Goal: Information Seeking & Learning: Find contact information

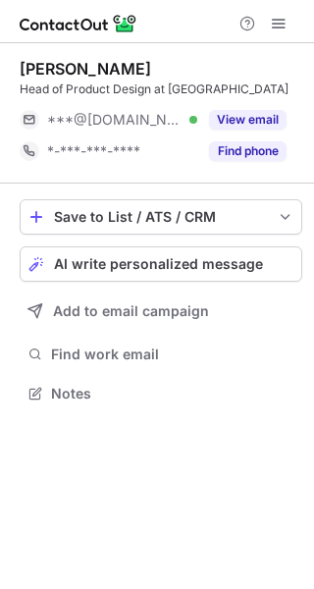
scroll to position [380, 314]
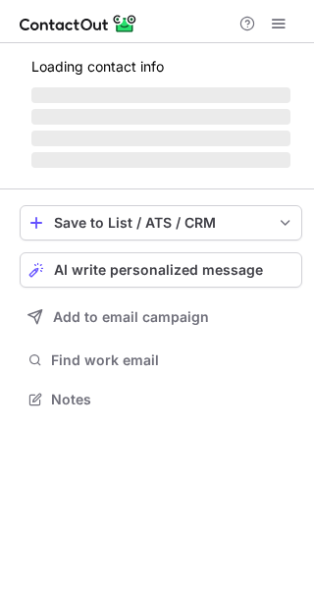
scroll to position [429, 314]
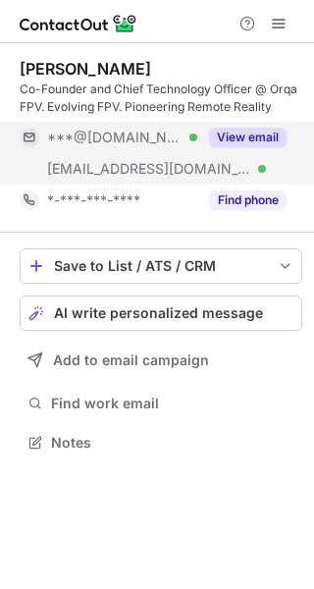
click at [256, 131] on button "View email" at bounding box center [248, 138] width 78 height 20
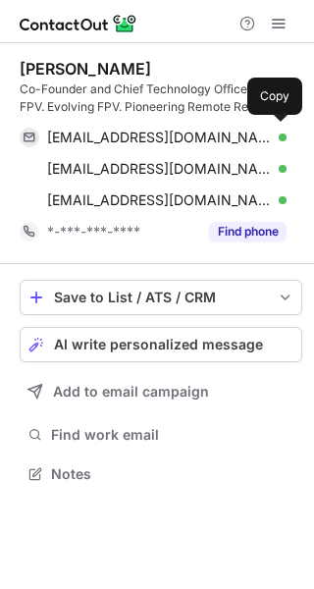
scroll to position [460, 314]
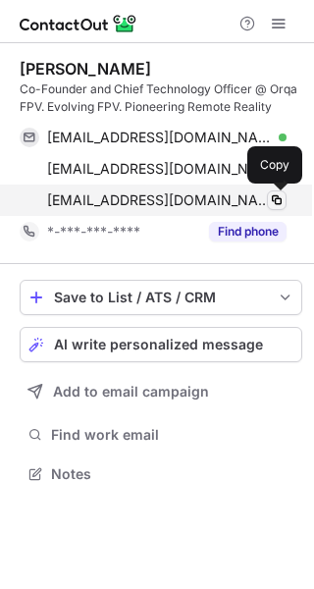
click at [270, 196] on span at bounding box center [277, 200] width 16 height 16
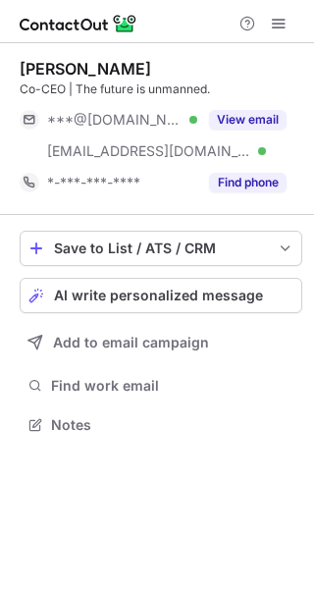
scroll to position [411, 314]
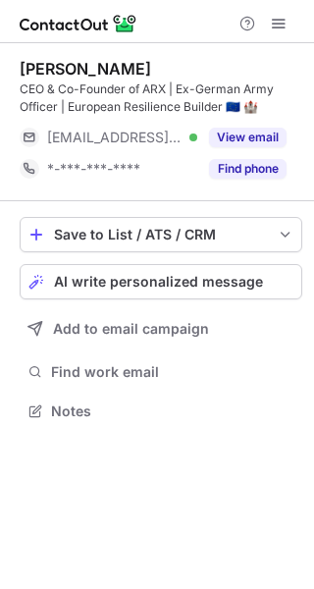
scroll to position [397, 314]
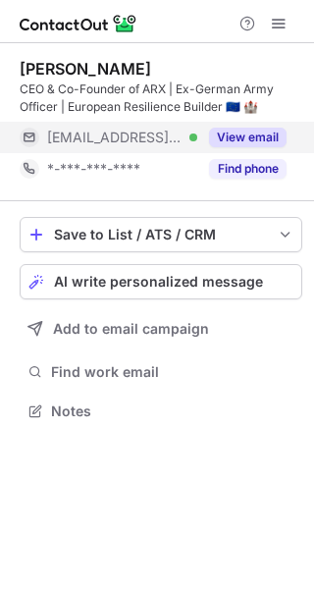
click at [262, 132] on button "View email" at bounding box center [248, 138] width 78 height 20
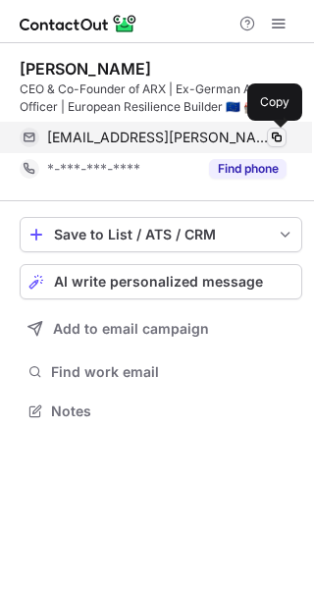
click at [286, 136] on button at bounding box center [277, 138] width 20 height 20
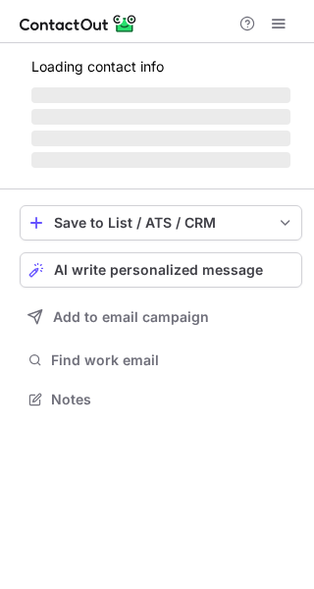
scroll to position [460, 314]
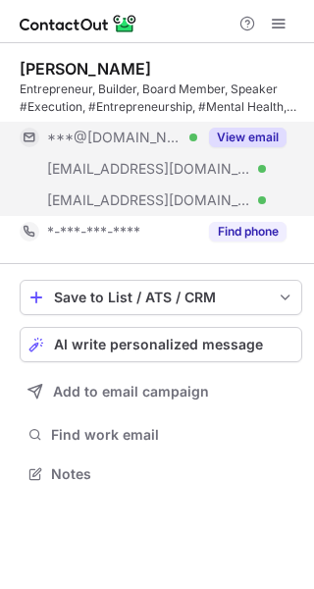
click at [272, 135] on button "View email" at bounding box center [248, 138] width 78 height 20
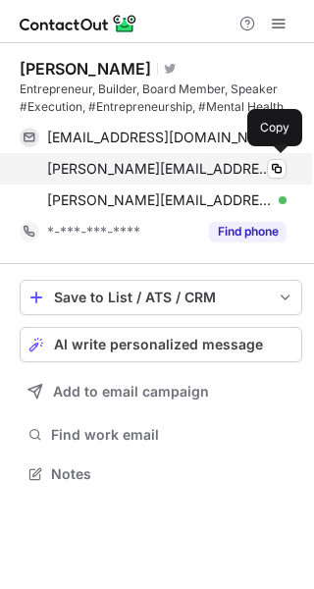
click at [272, 158] on div "[PERSON_NAME][EMAIL_ADDRESS][DOMAIN_NAME] Verified Copy" at bounding box center [153, 168] width 267 height 31
